Goal: Task Accomplishment & Management: Manage account settings

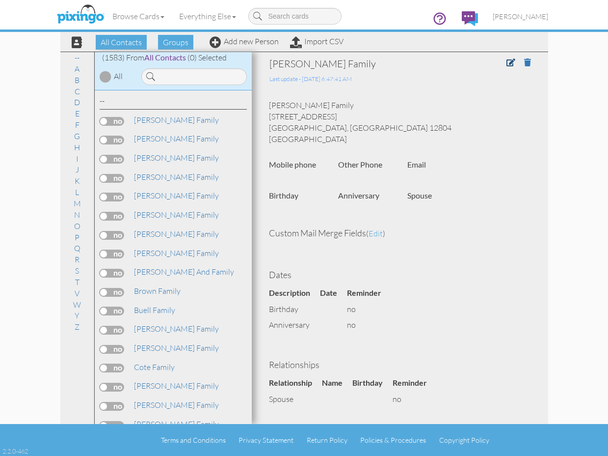
click at [518, 63] on link at bounding box center [515, 62] width 16 height 10
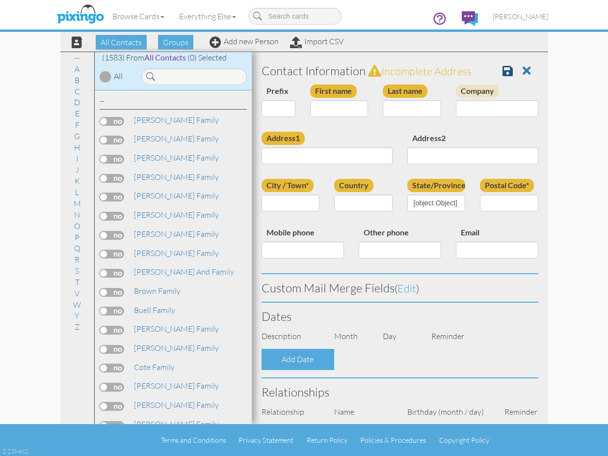
select select "string:Mrs."
type input "[PERSON_NAME] Family"
type input "[STREET_ADDRESS]"
type input "Queensbury"
type input "12804"
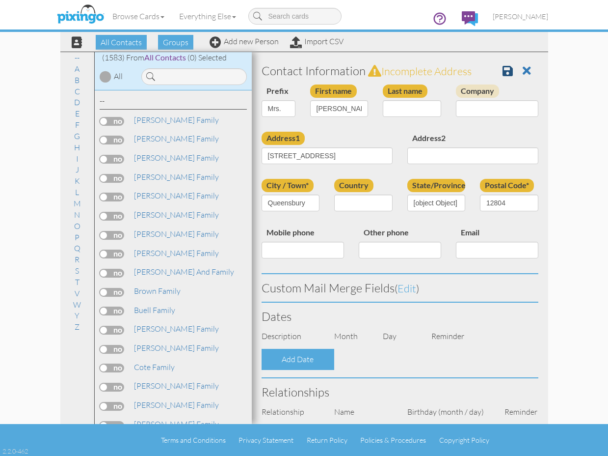
select select "object:4852"
select select "object:5097"
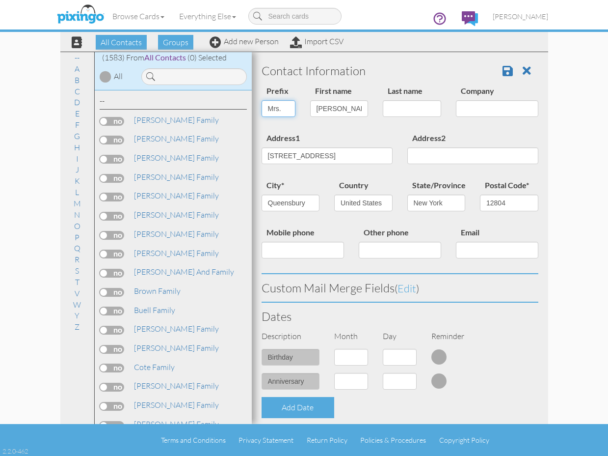
select select "string:"
click at [506, 71] on span at bounding box center [508, 71] width 10 height 12
